Goal: Task Accomplishment & Management: Use online tool/utility

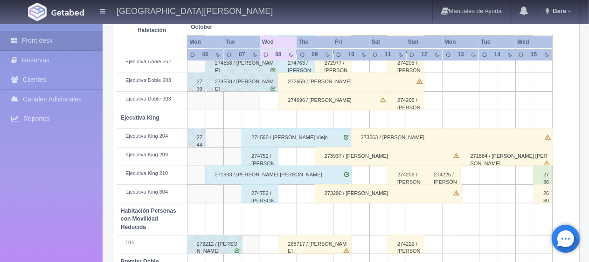
scroll to position [404, 0]
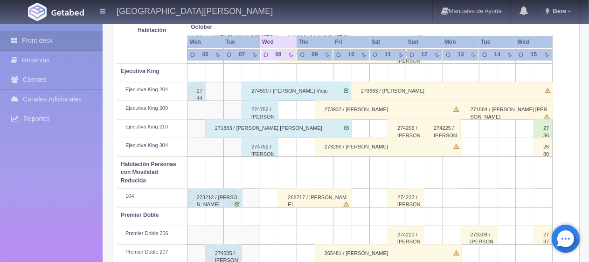
click at [267, 111] on div "274752 / [PERSON_NAME]" at bounding box center [259, 110] width 37 height 19
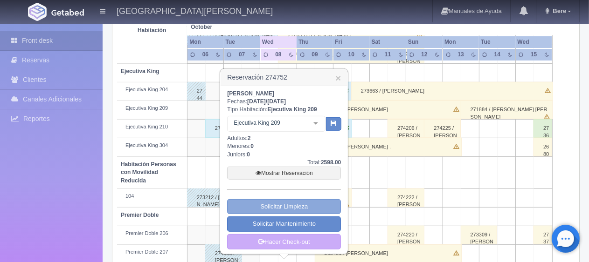
scroll to position [497, 0]
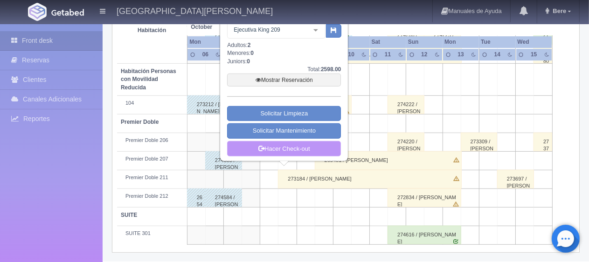
click at [283, 153] on link "Hacer Check-out" at bounding box center [284, 149] width 114 height 16
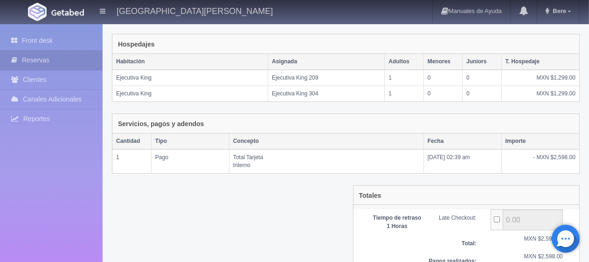
scroll to position [199, 0]
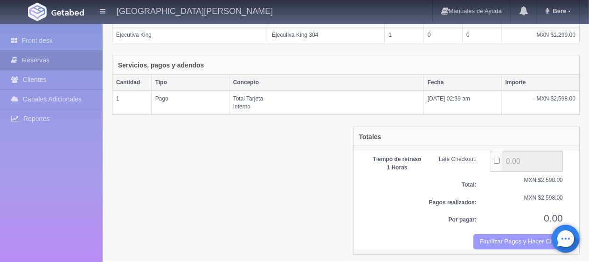
click at [518, 239] on button "Finalizar Pagos y Hacer Checkout" at bounding box center [518, 241] width 90 height 15
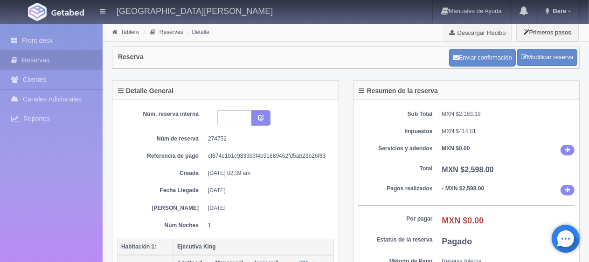
scroll to position [93, 0]
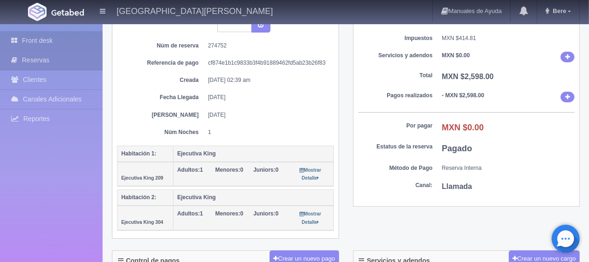
click at [49, 42] on link "Front desk" at bounding box center [51, 40] width 103 height 19
